Goal: Navigation & Orientation: Find specific page/section

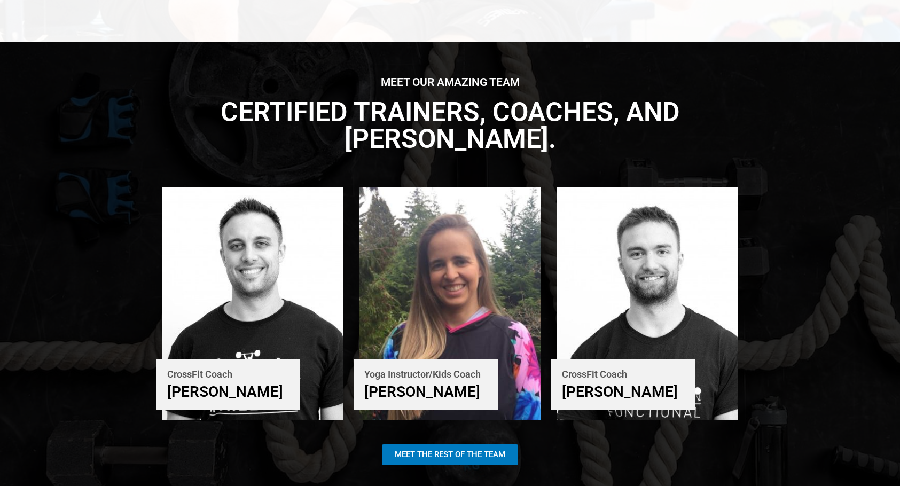
scroll to position [2029, 0]
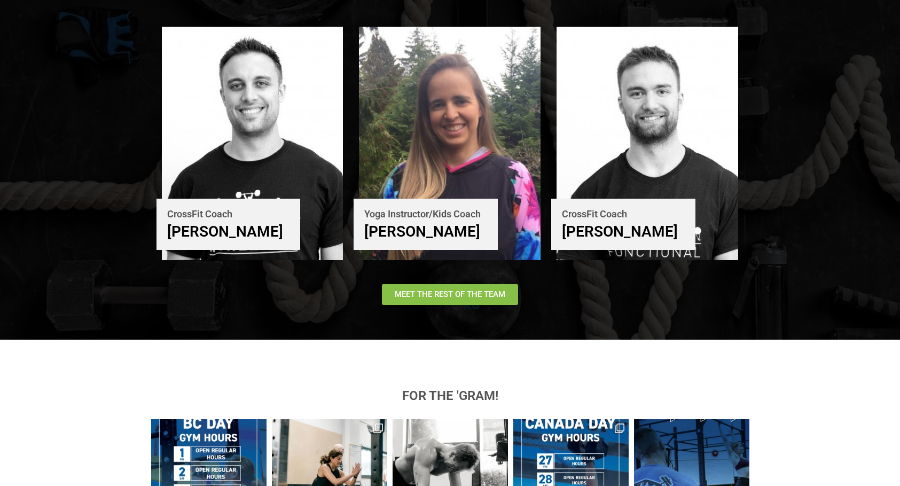
click at [421, 290] on span "Meet The Rest of the Team" at bounding box center [450, 294] width 111 height 8
click at [462, 290] on span "Meet The Rest of the Team" at bounding box center [450, 294] width 111 height 8
click at [461, 290] on span "Meet The Rest of the Team" at bounding box center [450, 294] width 111 height 8
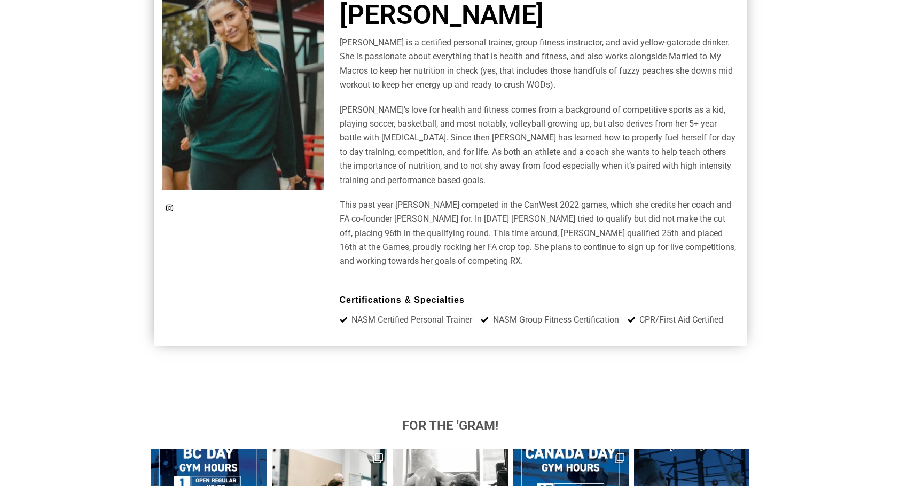
scroll to position [3845, 0]
